Goal: Information Seeking & Learning: Learn about a topic

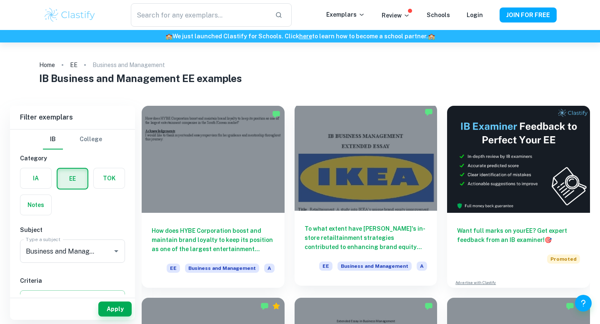
click at [348, 233] on h6 "To what extent have IKEA's in-store retailtainment strategies contributed to en…" at bounding box center [366, 238] width 123 height 28
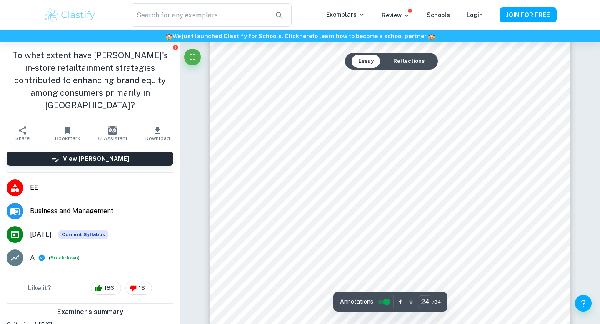
scroll to position [12044, 0]
click at [411, 64] on button "Reflections" at bounding box center [409, 61] width 45 height 13
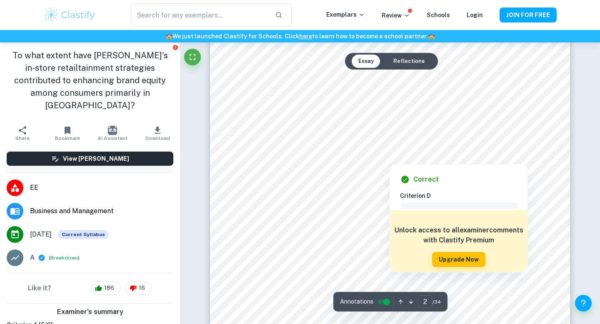
scroll to position [795, 0]
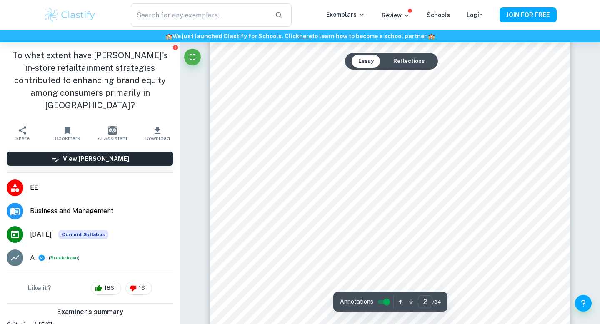
click at [363, 56] on button "Essay" at bounding box center [366, 61] width 29 height 13
click at [362, 62] on button "Essay" at bounding box center [366, 61] width 29 height 13
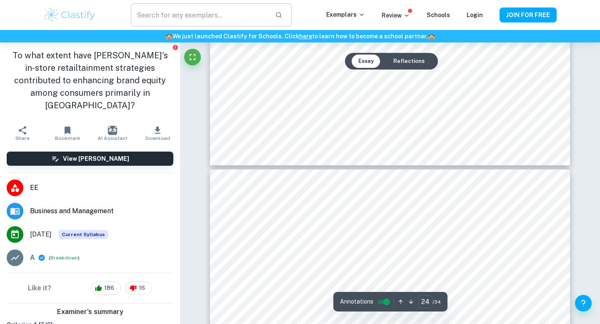
type input "23"
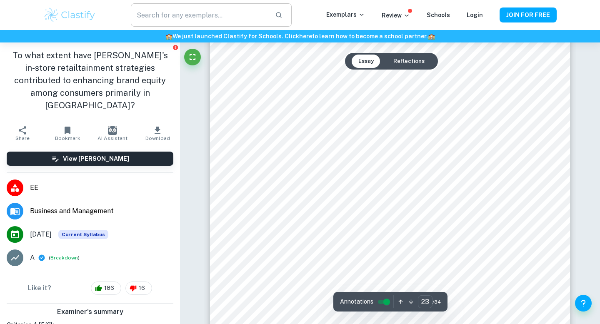
scroll to position [11741, 0]
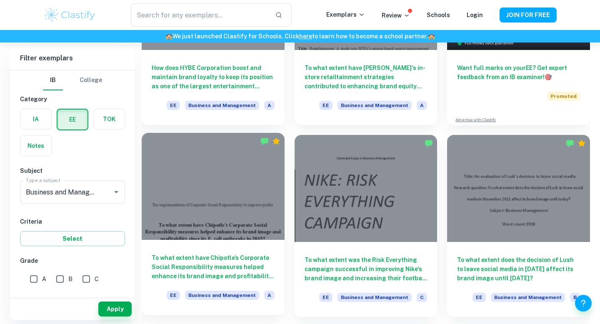
scroll to position [172, 0]
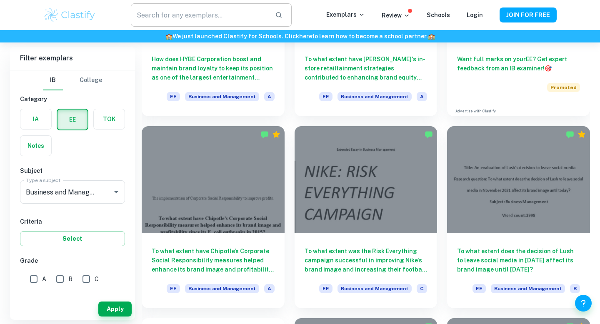
click at [233, 16] on input "text" at bounding box center [200, 14] width 138 height 23
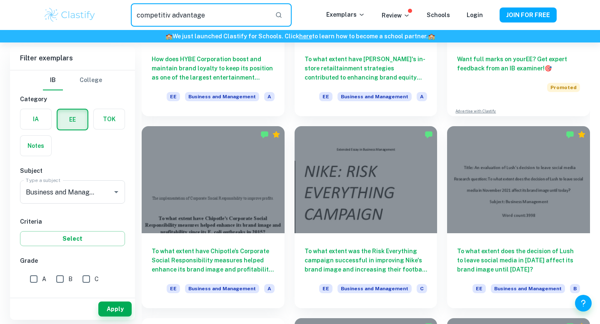
type input "competitiv advantage"
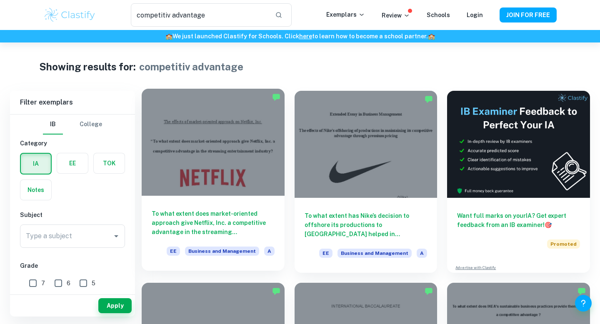
click at [213, 228] on h6 "To what extent does market-oriented approach give Netflix, Inc. a competitive a…" at bounding box center [213, 223] width 123 height 28
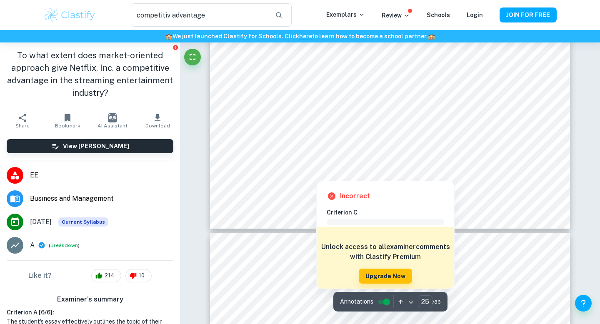
scroll to position [11867, 0]
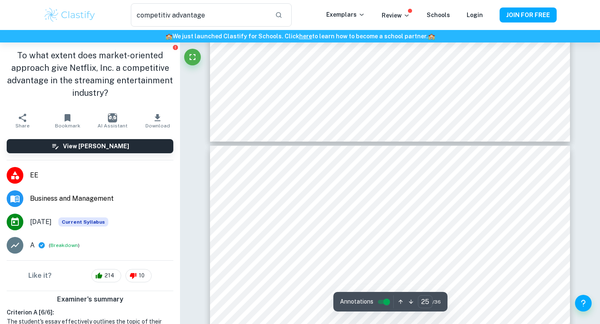
type input "24"
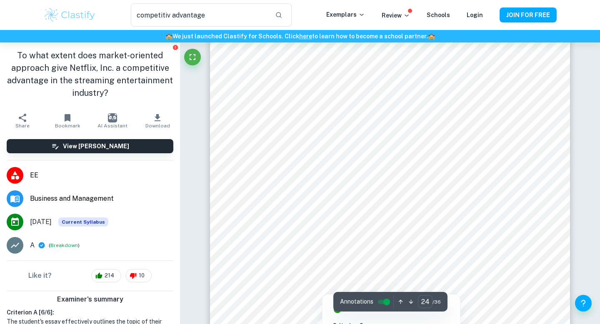
scroll to position [11160, 0]
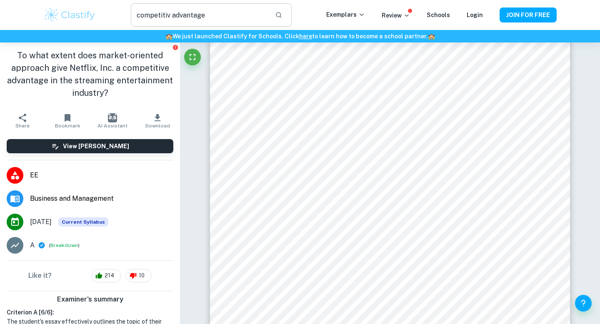
click at [163, 15] on input "competitiv advantage" at bounding box center [200, 14] width 138 height 23
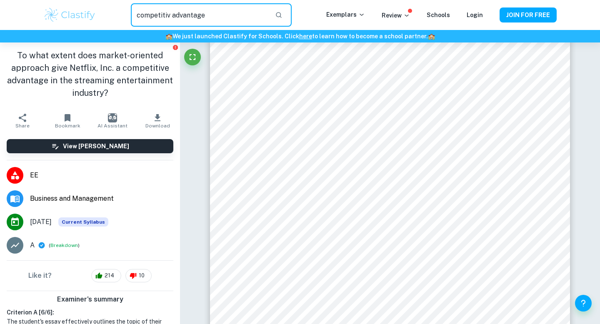
click at [83, 11] on img at bounding box center [69, 15] width 53 height 17
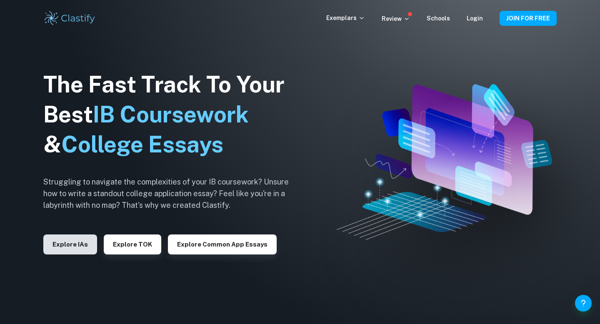
click at [63, 240] on button "Explore IAs" at bounding box center [70, 245] width 54 height 20
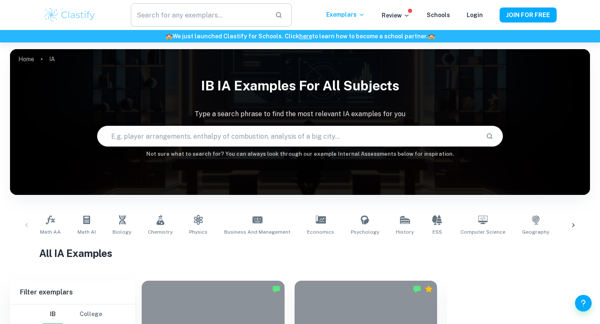
click at [164, 8] on input "text" at bounding box center [200, 14] width 138 height 23
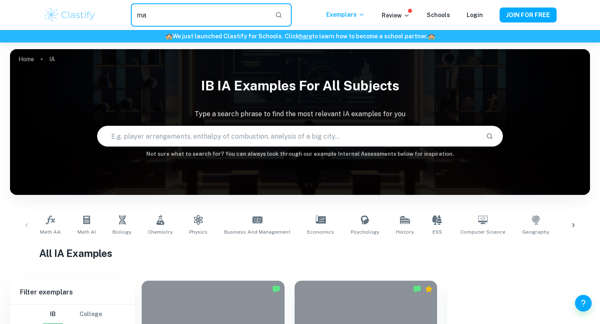
type input "m"
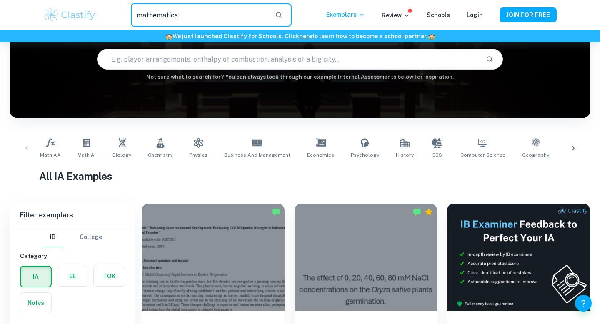
scroll to position [200, 0]
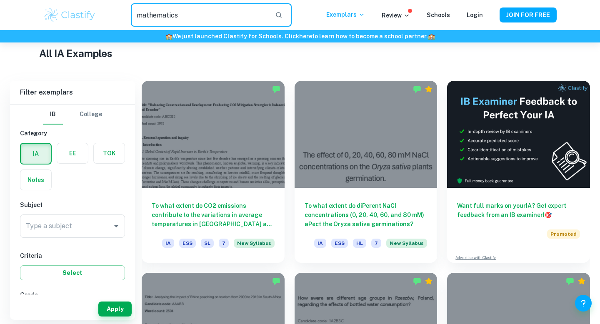
type input "mathematics"
click at [78, 151] on label "button" at bounding box center [72, 153] width 31 height 20
click at [0, 0] on input "radio" at bounding box center [0, 0] width 0 height 0
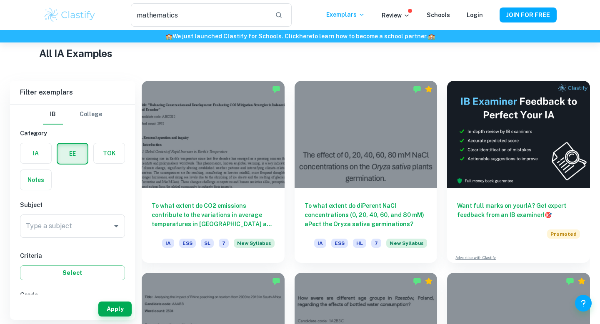
click at [33, 153] on label "button" at bounding box center [35, 153] width 31 height 20
click at [0, 0] on input "radio" at bounding box center [0, 0] width 0 height 0
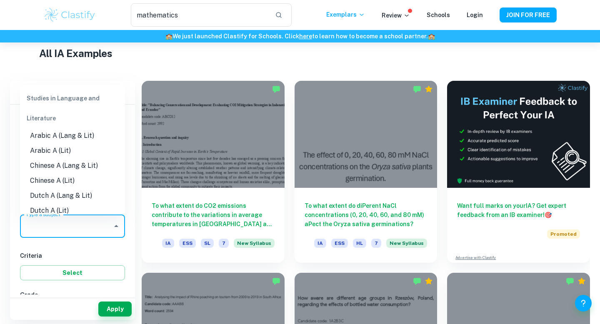
click at [65, 222] on input "Type a subject" at bounding box center [66, 226] width 85 height 16
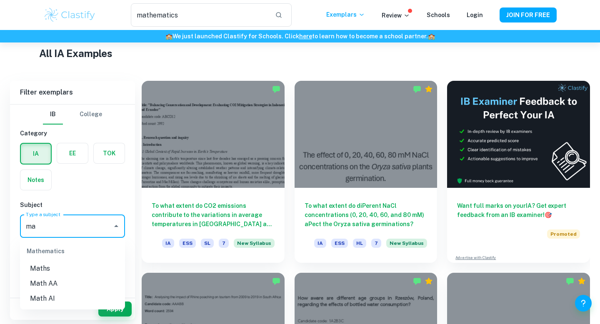
type input "m"
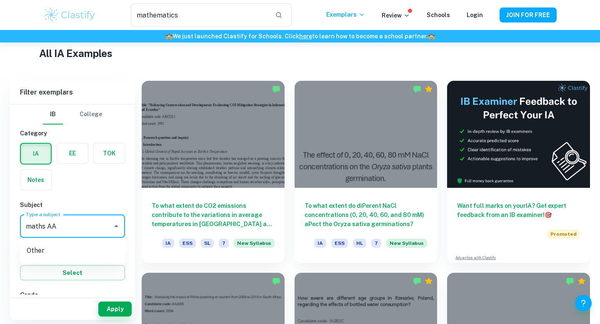
type input "maths AA"
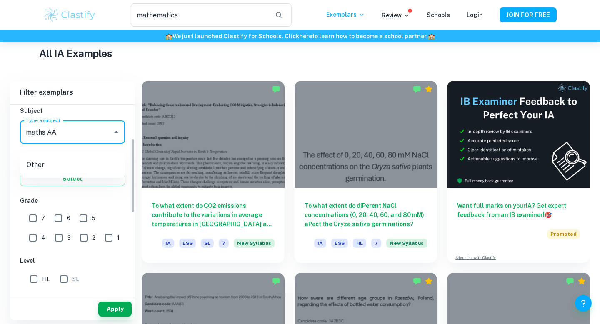
scroll to position [108, 0]
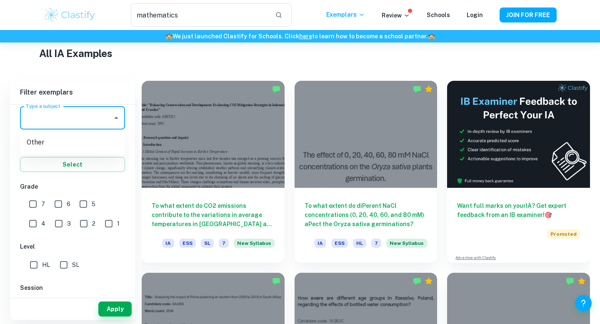
click at [35, 208] on input "7" at bounding box center [33, 204] width 17 height 17
checkbox input "true"
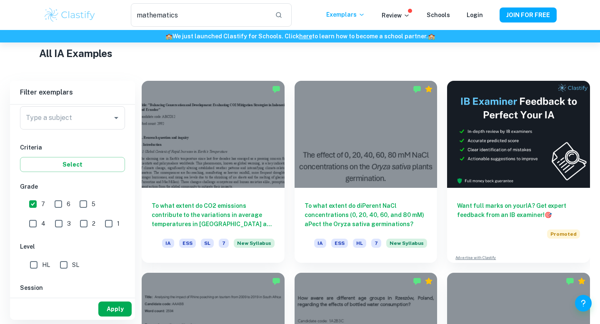
click at [110, 313] on button "Apply" at bounding box center [114, 309] width 33 height 15
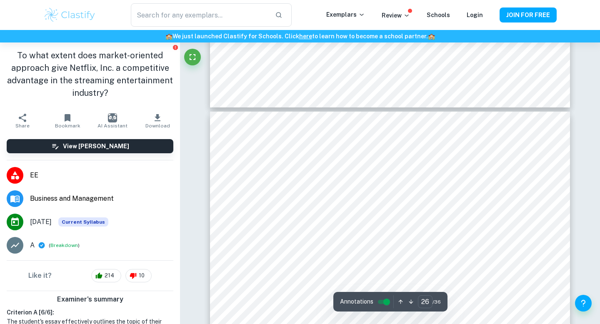
scroll to position [11983, 0]
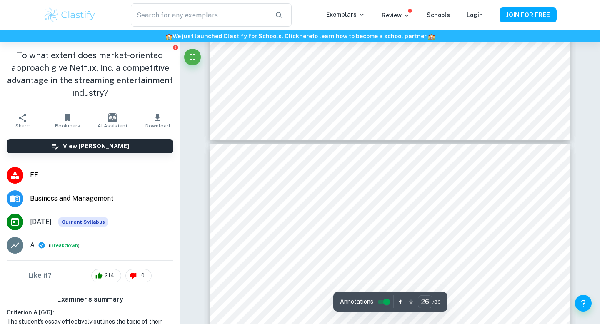
type input "25"
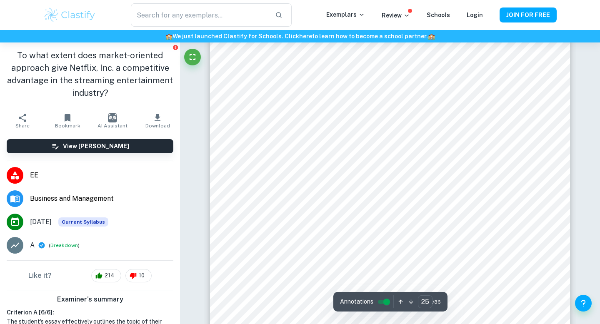
scroll to position [11718, 0]
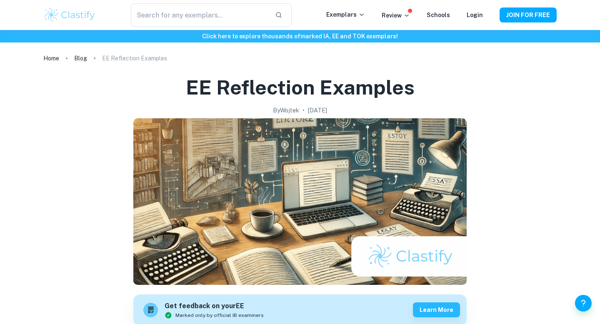
scroll to position [579, 0]
